Goal: Information Seeking & Learning: Learn about a topic

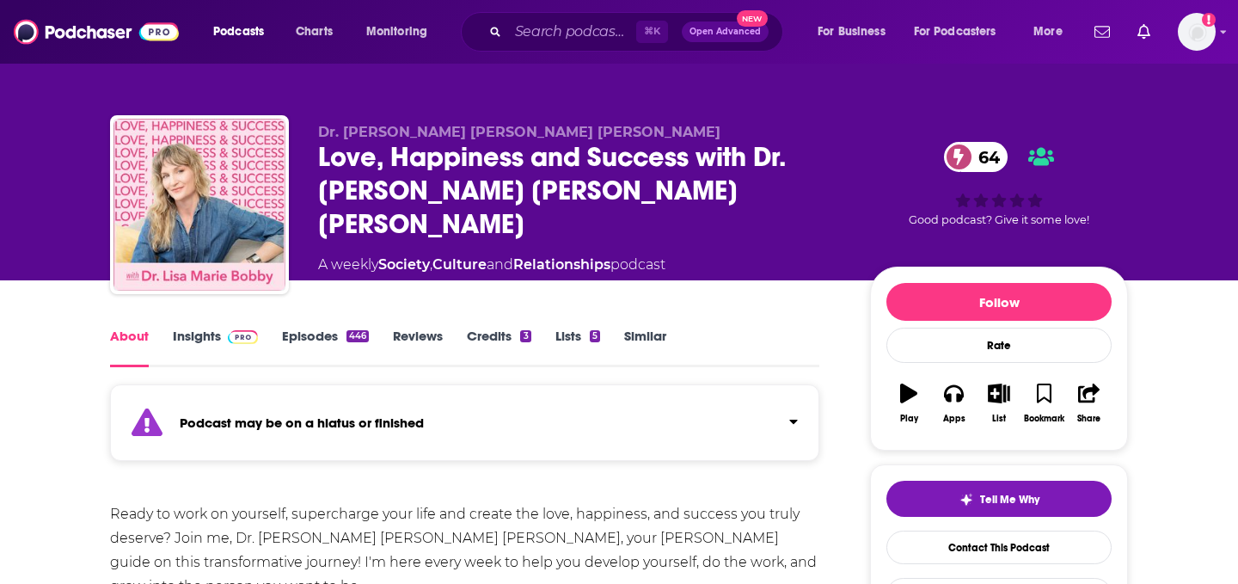
click at [214, 359] on link "Insights" at bounding box center [215, 348] width 85 height 40
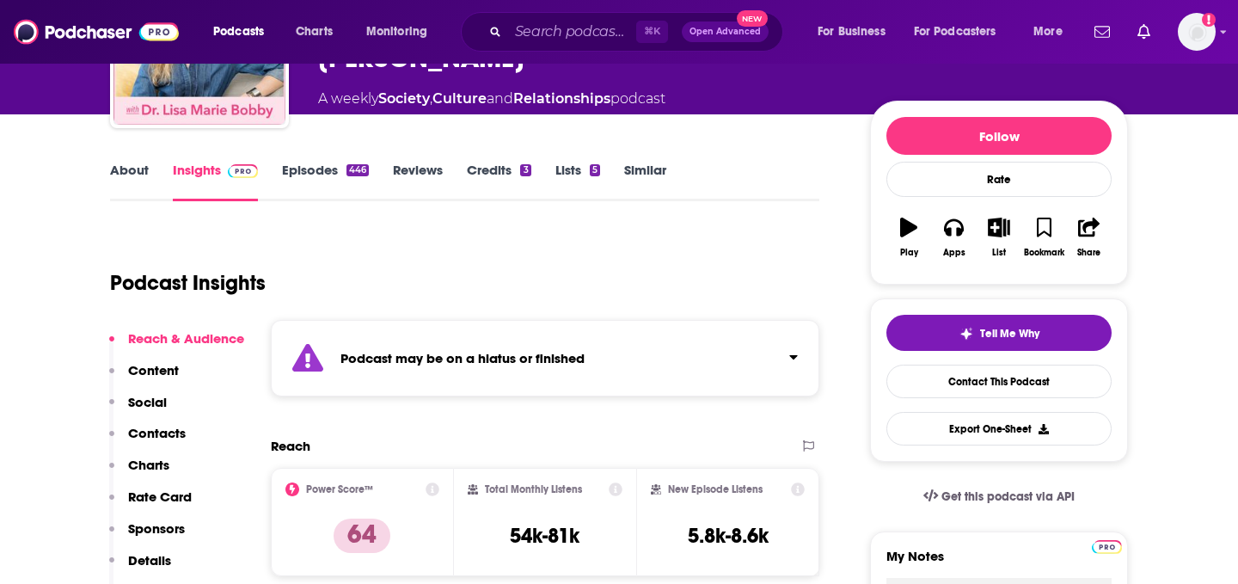
click at [390, 345] on div "Podcast may be on a hiatus or finished" at bounding box center [545, 358] width 549 height 77
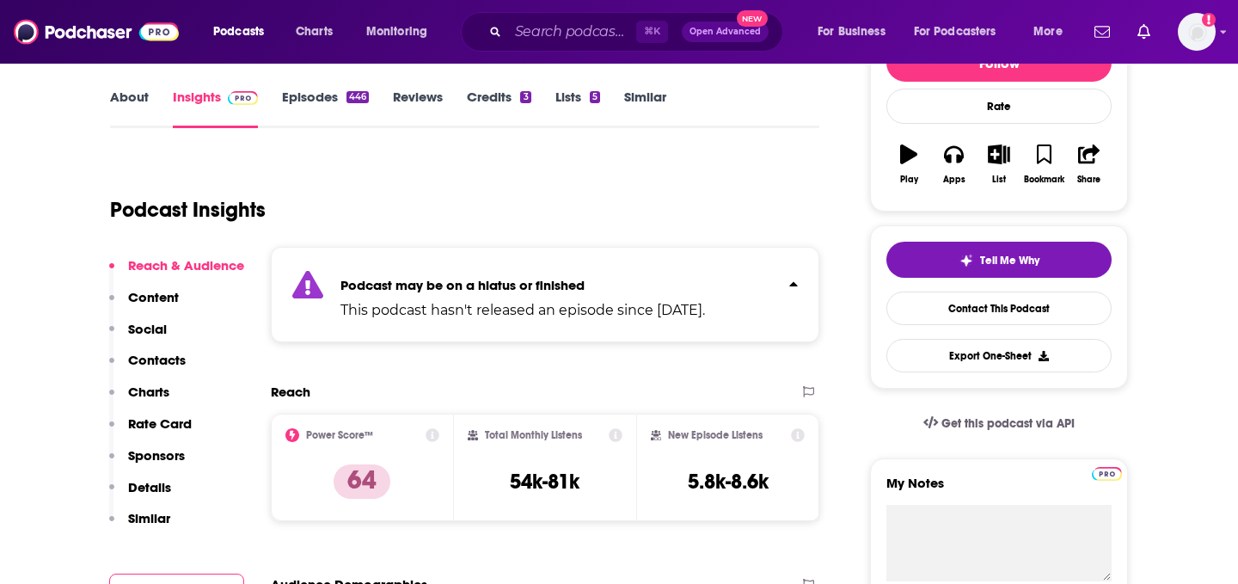
scroll to position [310, 0]
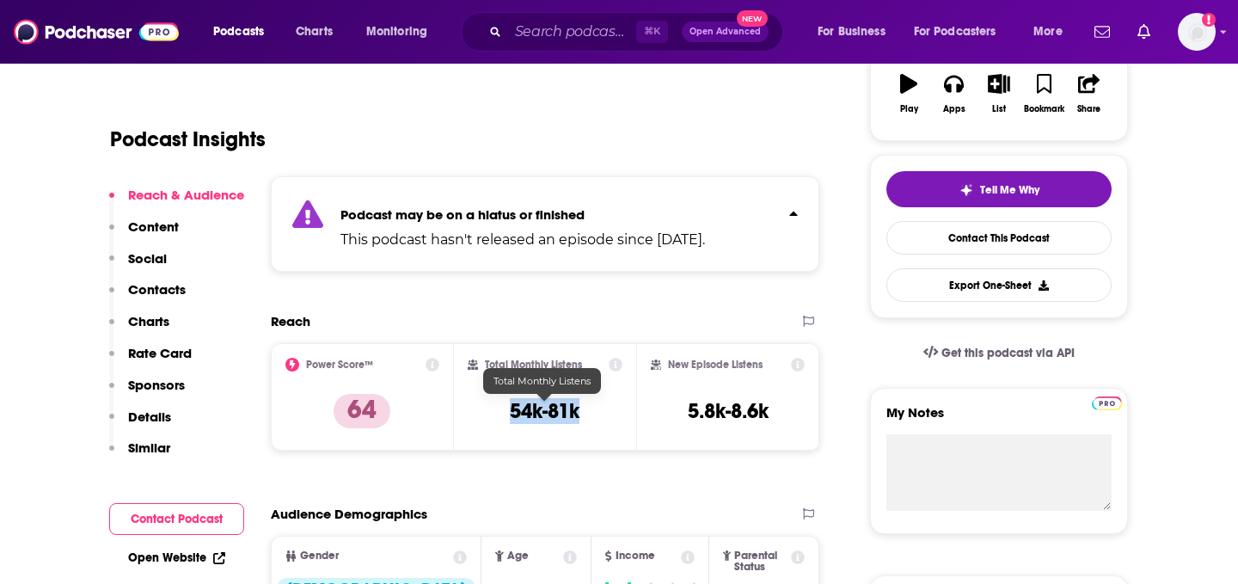
drag, startPoint x: 599, startPoint y: 409, endPoint x: 484, endPoint y: 409, distance: 115.2
click at [484, 409] on div "Total Monthly Listens 54k-81k" at bounding box center [546, 397] width 156 height 79
copy h3 "54k-81k"
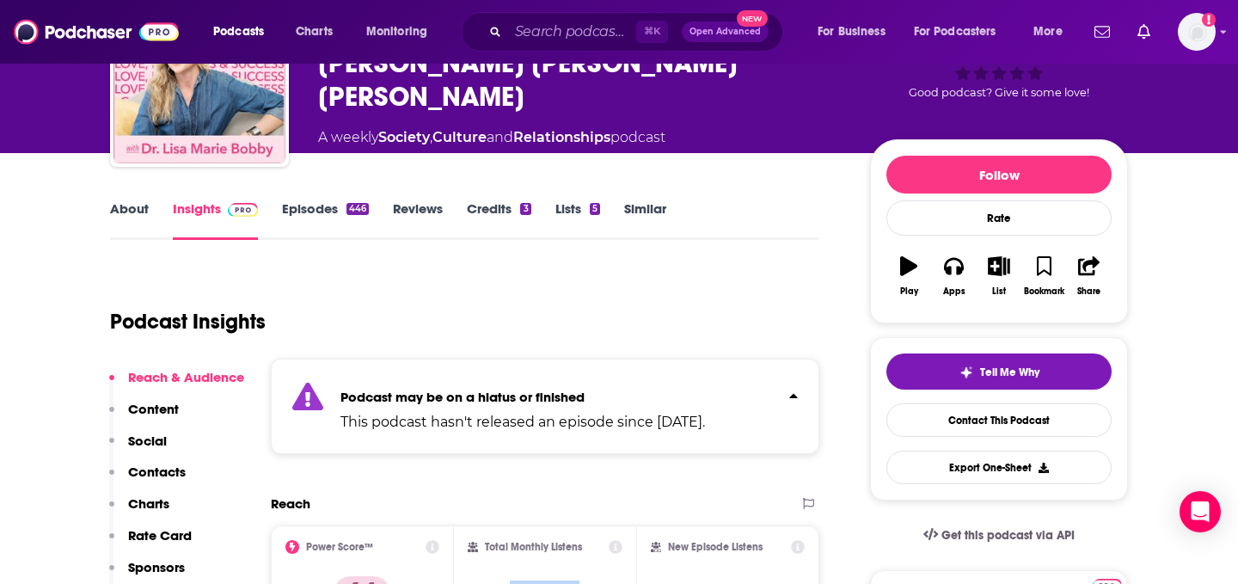
scroll to position [0, 0]
